Goal: Communication & Community: Participate in discussion

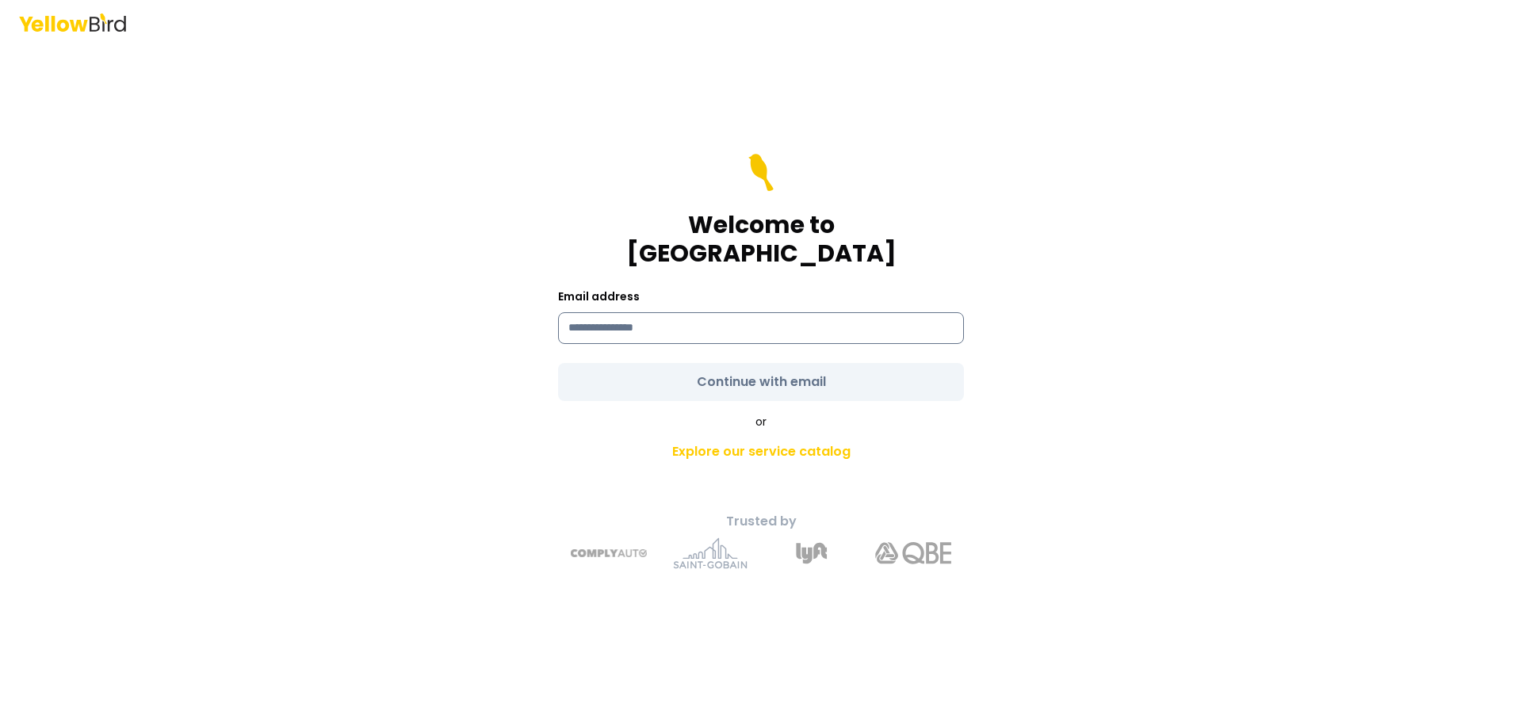
click at [641, 312] on input at bounding box center [761, 328] width 406 height 32
type input "**********"
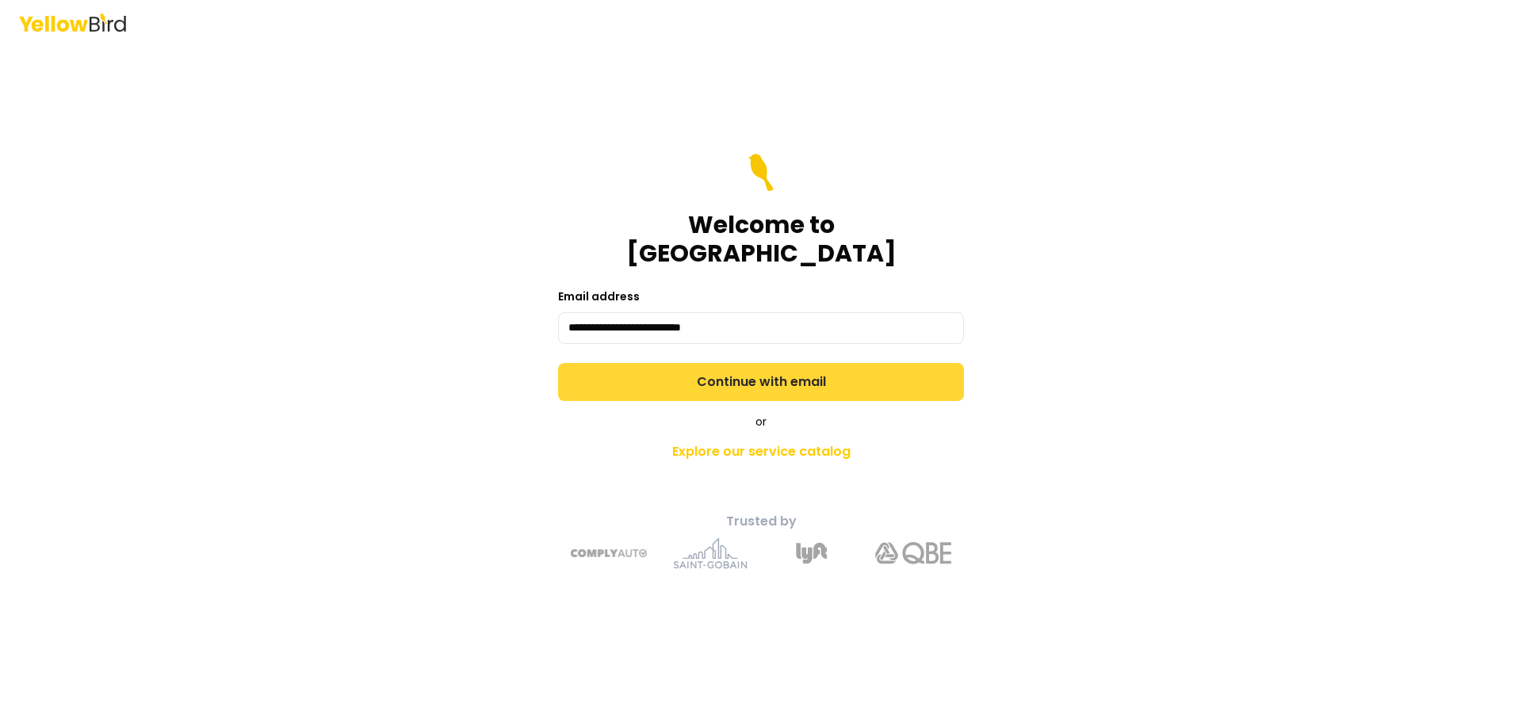
click at [689, 371] on button "Continue with email" at bounding box center [761, 382] width 406 height 38
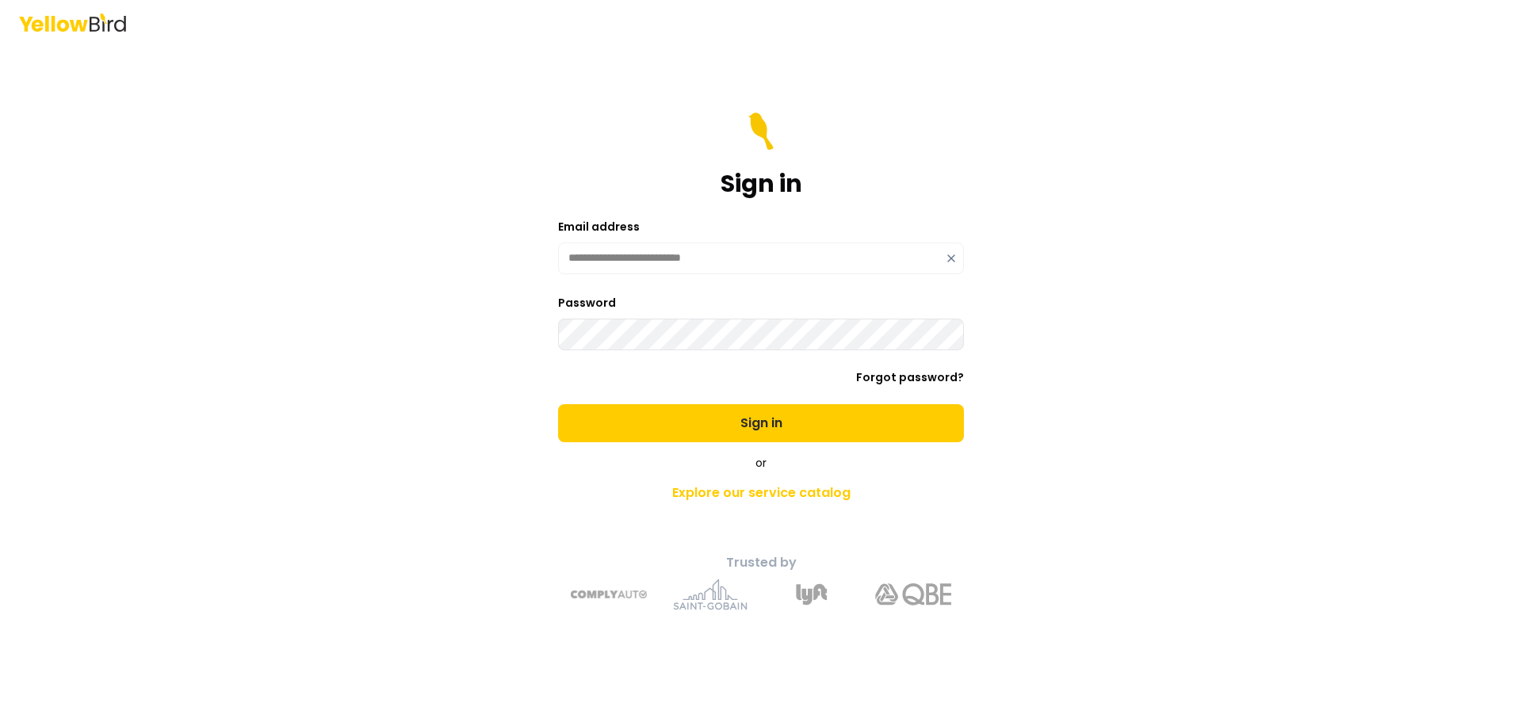
click at [696, 407] on button "Sign in" at bounding box center [761, 423] width 406 height 38
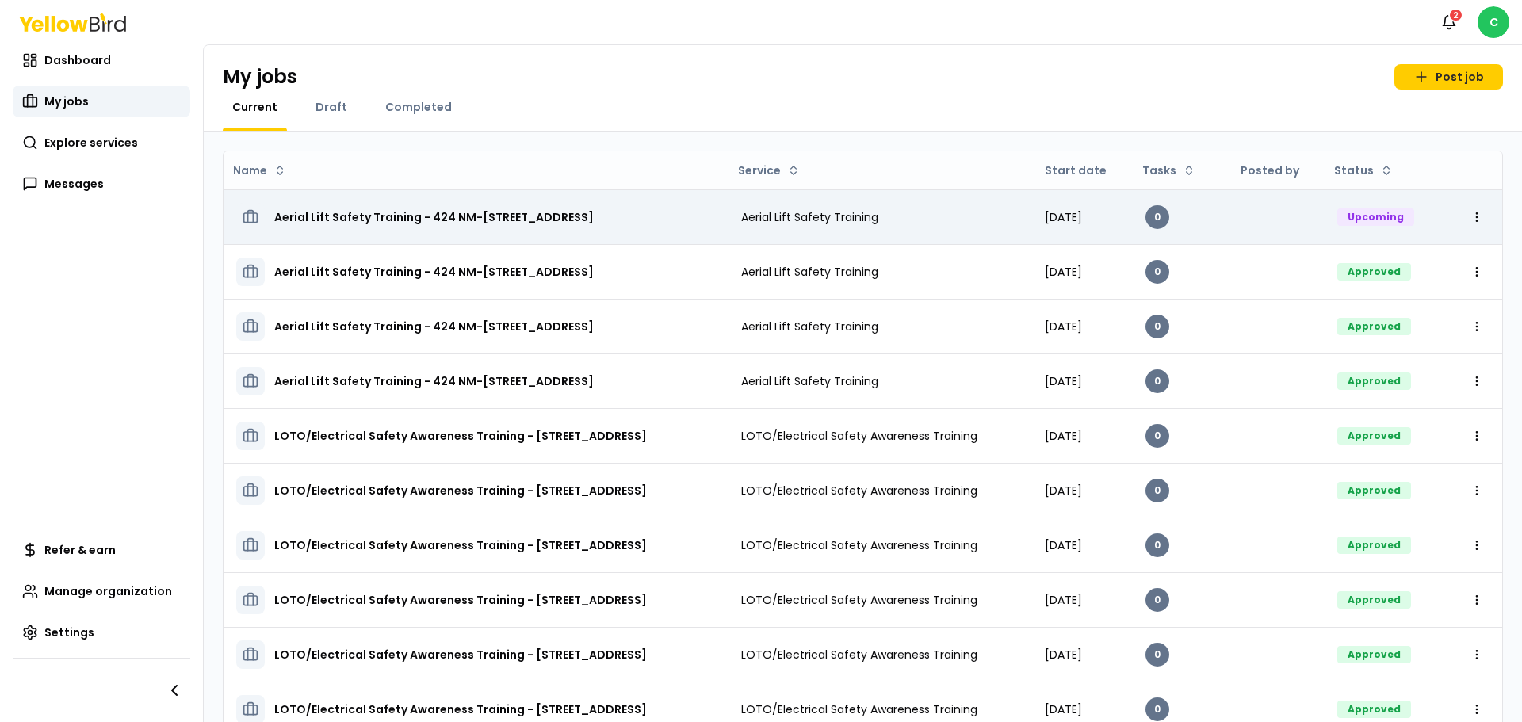
click at [563, 216] on h3 "Aerial Lift Safety Training - 424 NM-[STREET_ADDRESS]" at bounding box center [433, 217] width 319 height 29
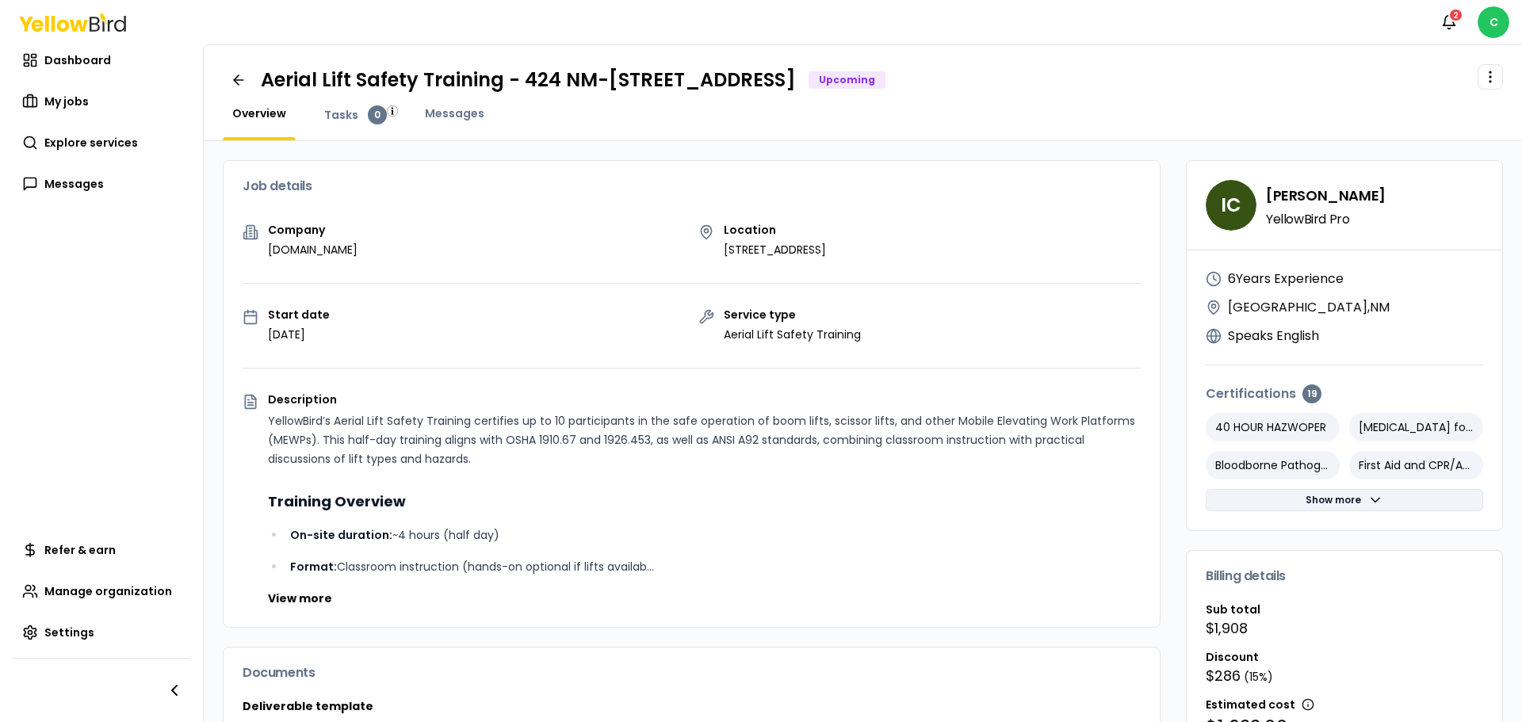
click at [1321, 502] on button "Show more" at bounding box center [1344, 500] width 277 height 22
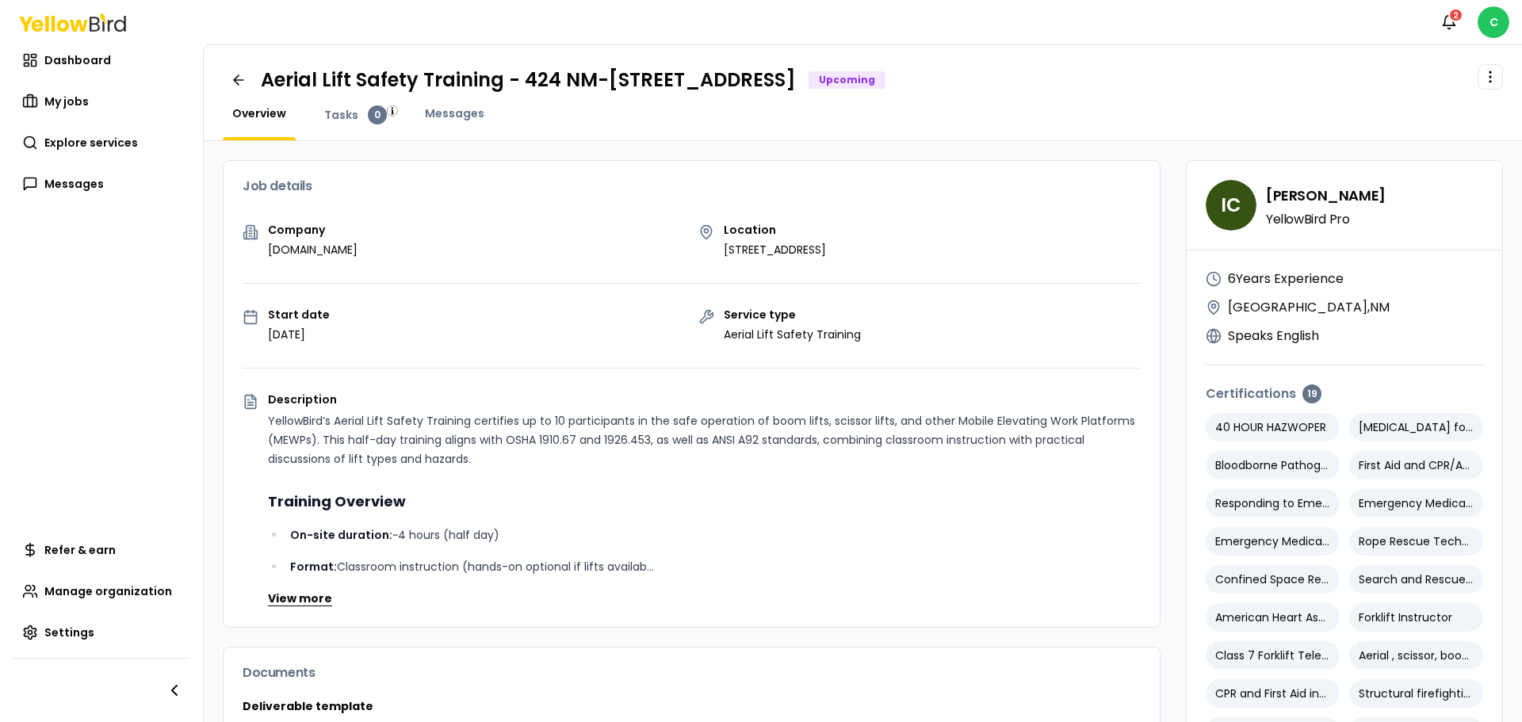
click at [300, 605] on button "View more" at bounding box center [300, 599] width 64 height 16
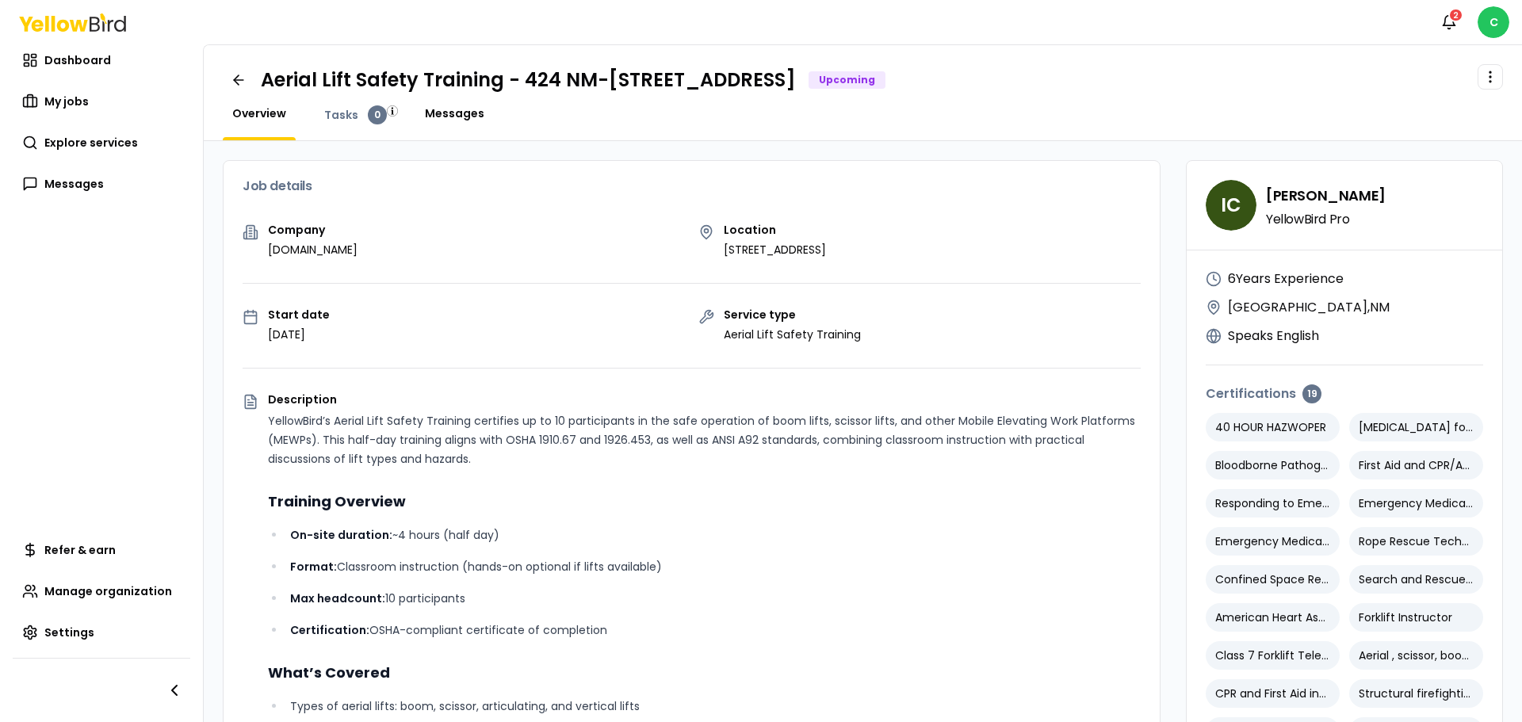
click at [451, 113] on span "Messages" at bounding box center [454, 113] width 59 height 16
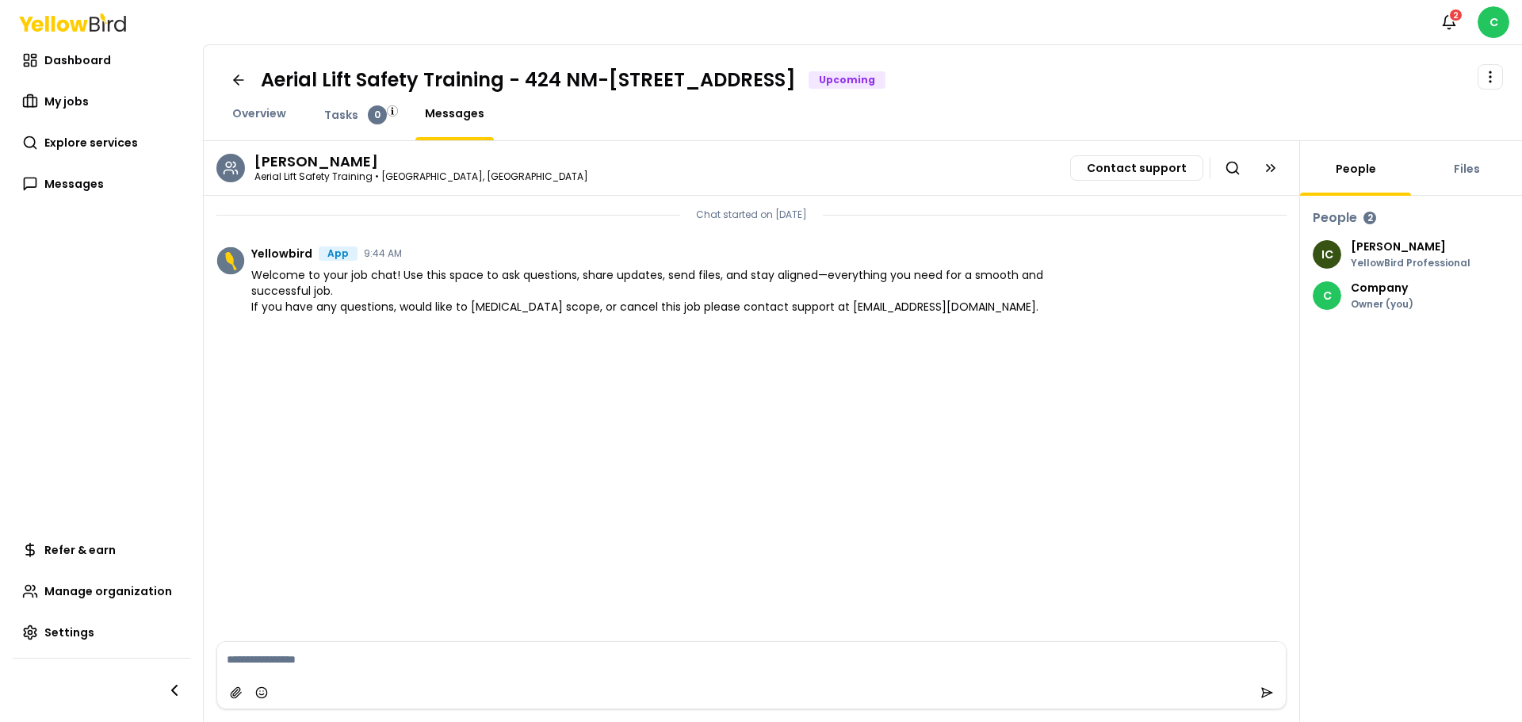
click at [439, 660] on textarea at bounding box center [751, 659] width 1069 height 35
click at [304, 666] on textarea at bounding box center [751, 659] width 1069 height 35
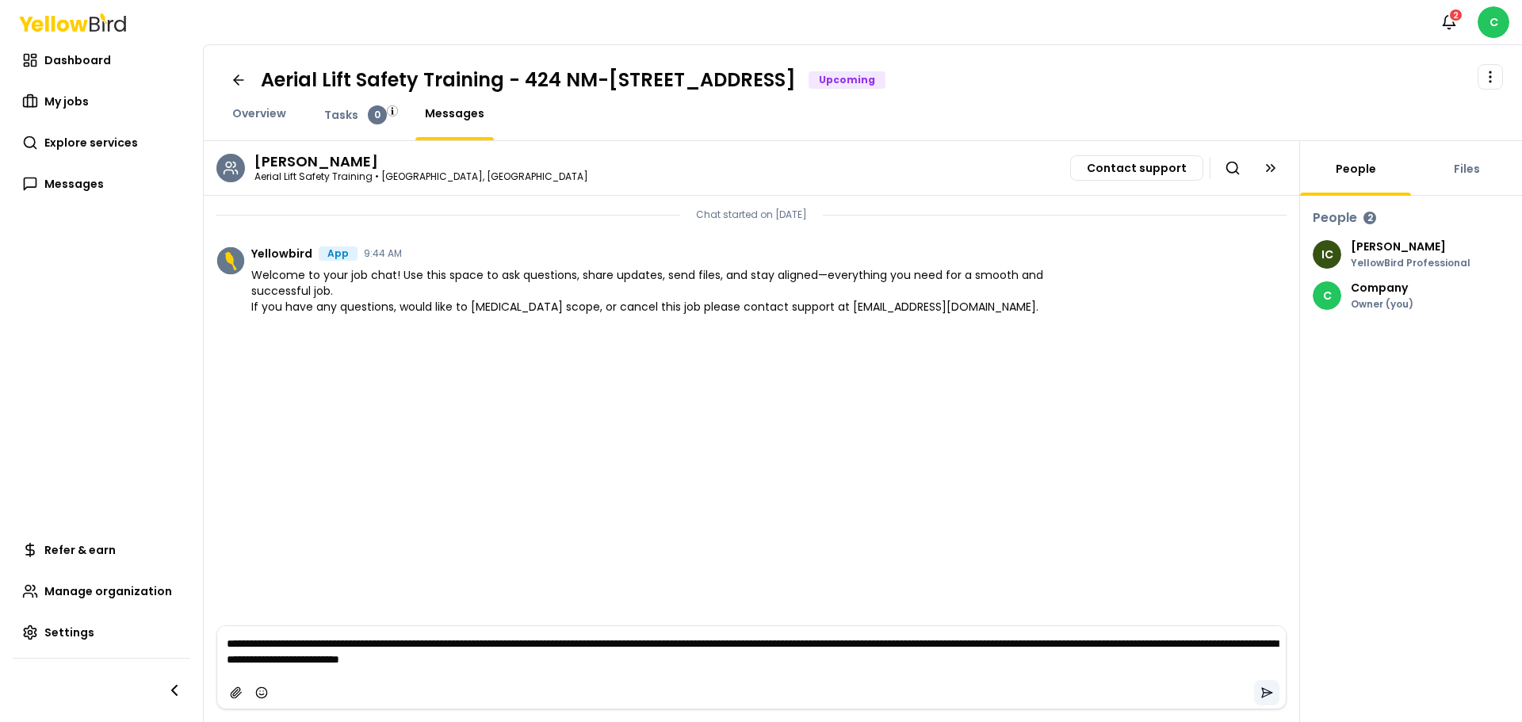
type textarea "**********"
click at [1268, 687] on icon "submit" at bounding box center [1266, 692] width 13 height 13
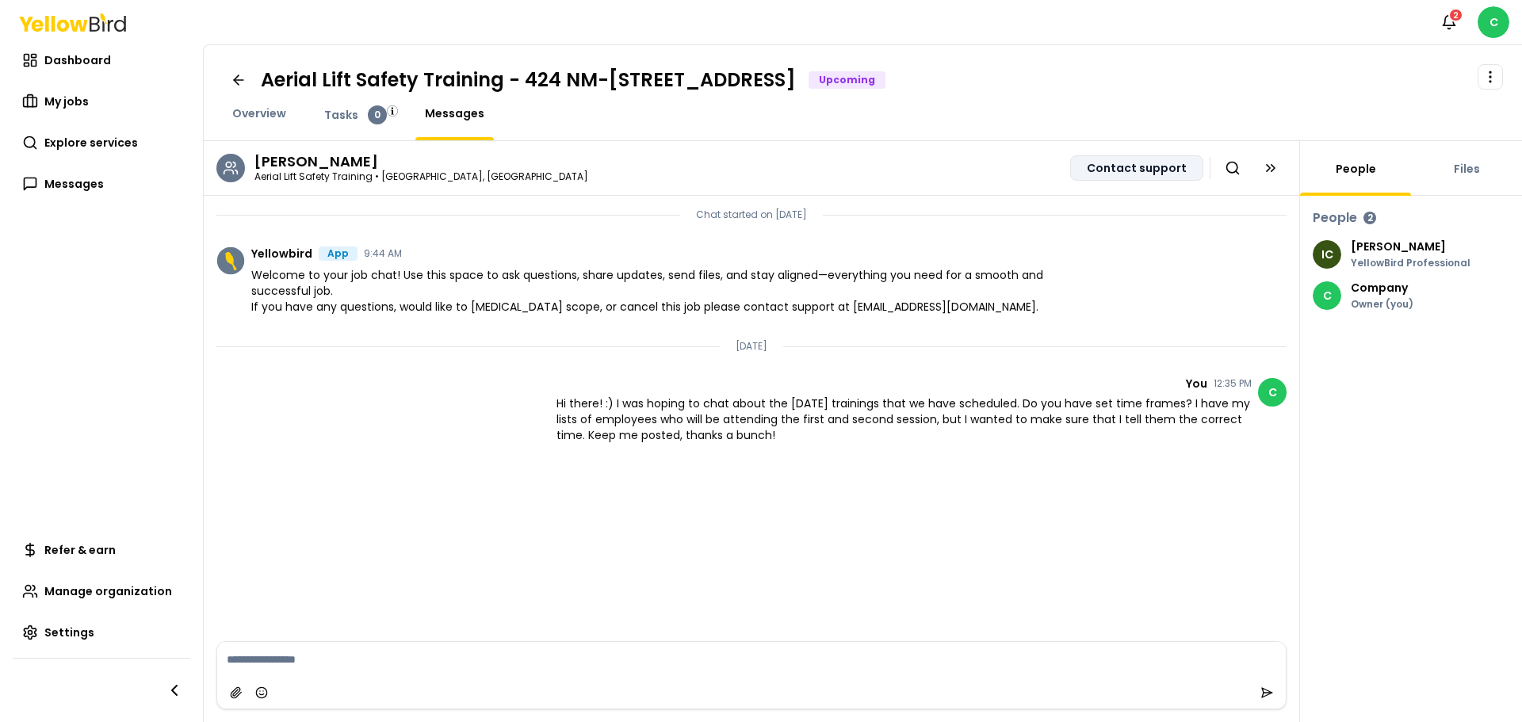
click at [1138, 176] on button "Contact support" at bounding box center [1136, 167] width 133 height 25
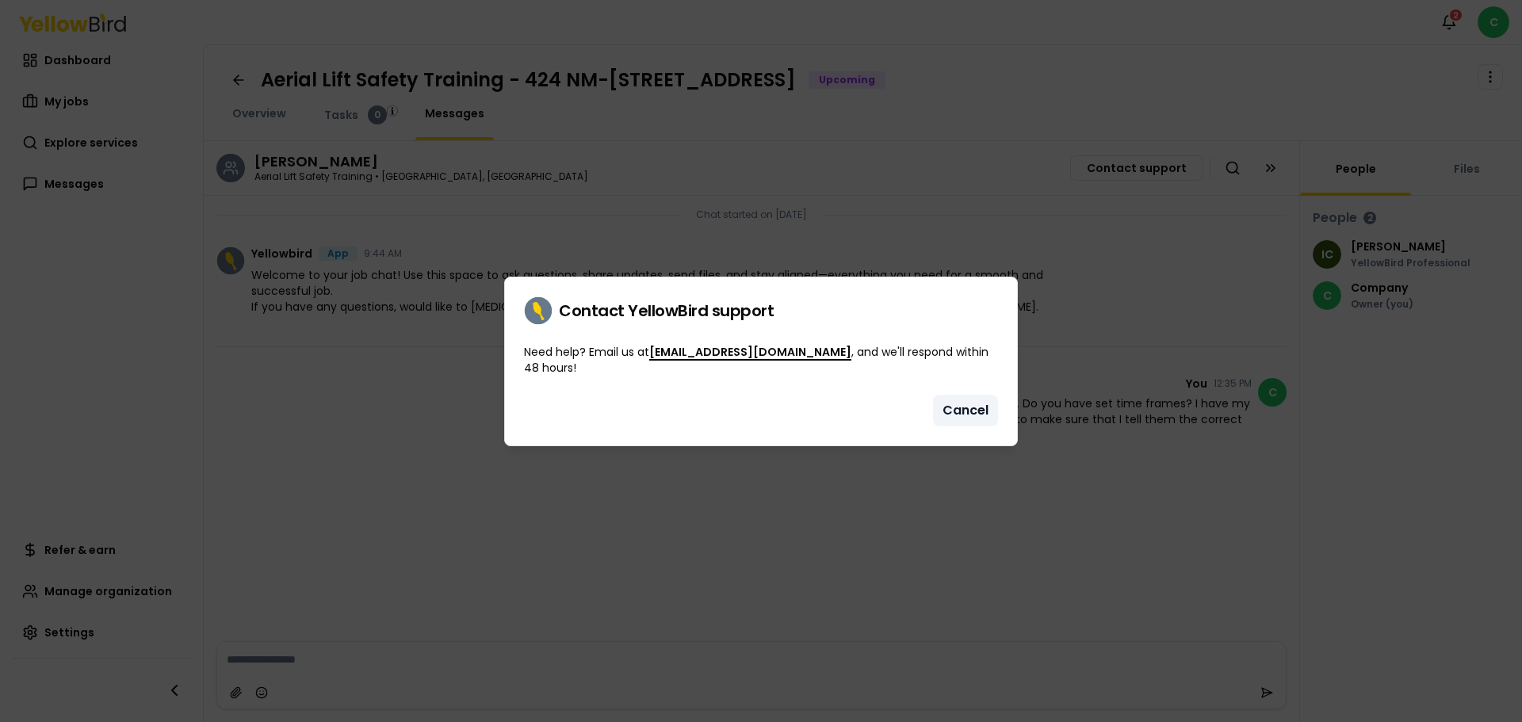
click at [975, 412] on button "Cancel" at bounding box center [965, 411] width 65 height 32
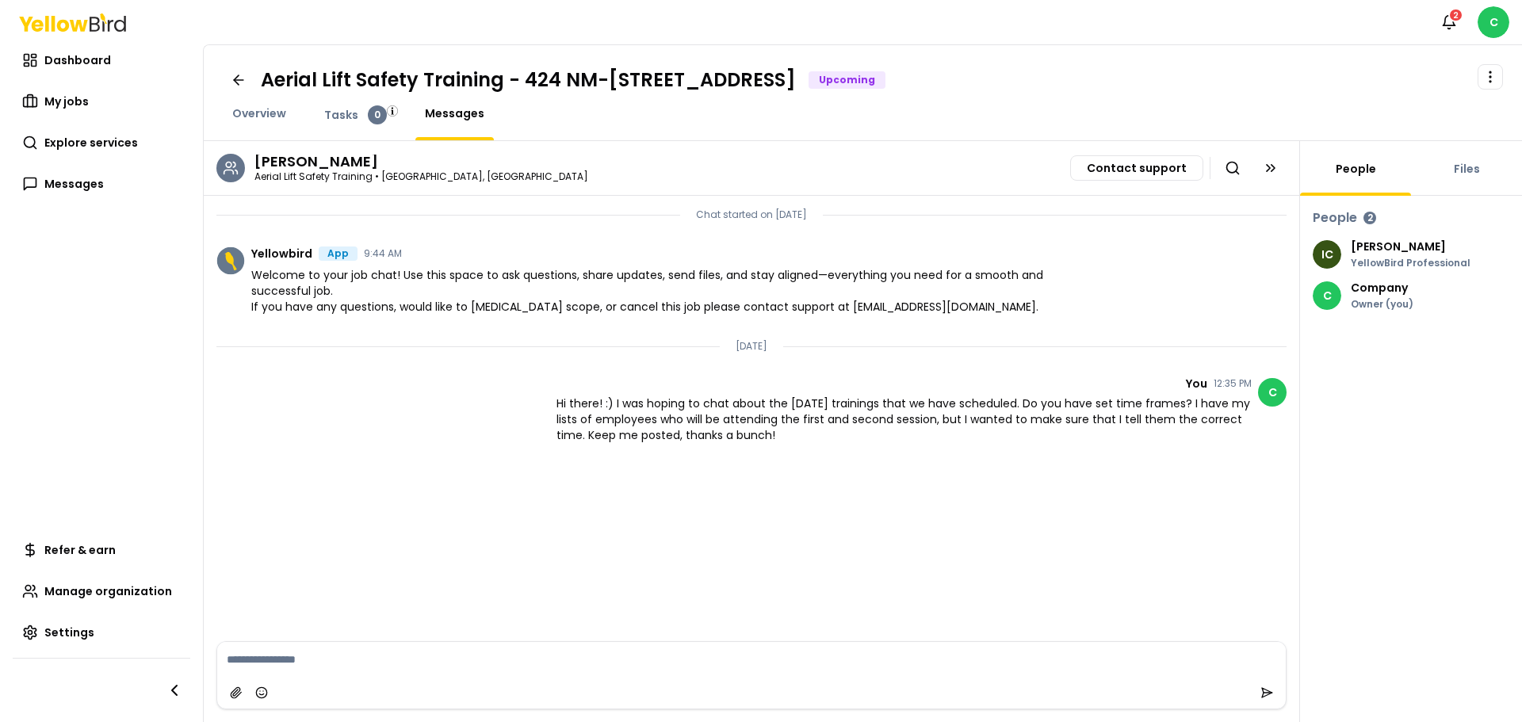
click at [456, 667] on textarea at bounding box center [751, 659] width 1069 height 35
